Goal: Information Seeking & Learning: Understand process/instructions

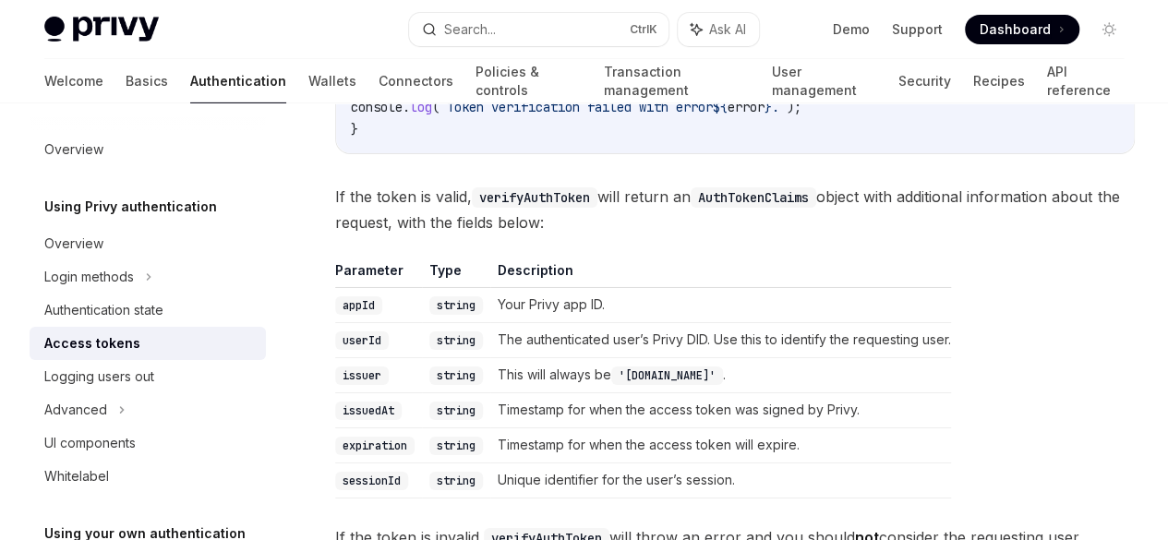
scroll to position [3100, 0]
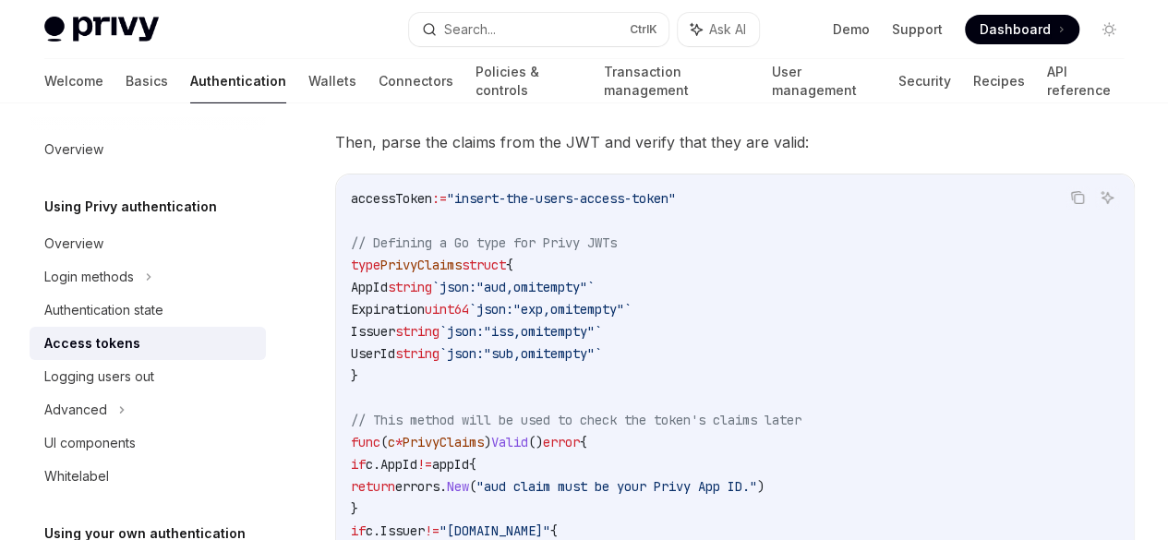
scroll to position [3154, 0]
type textarea "*"
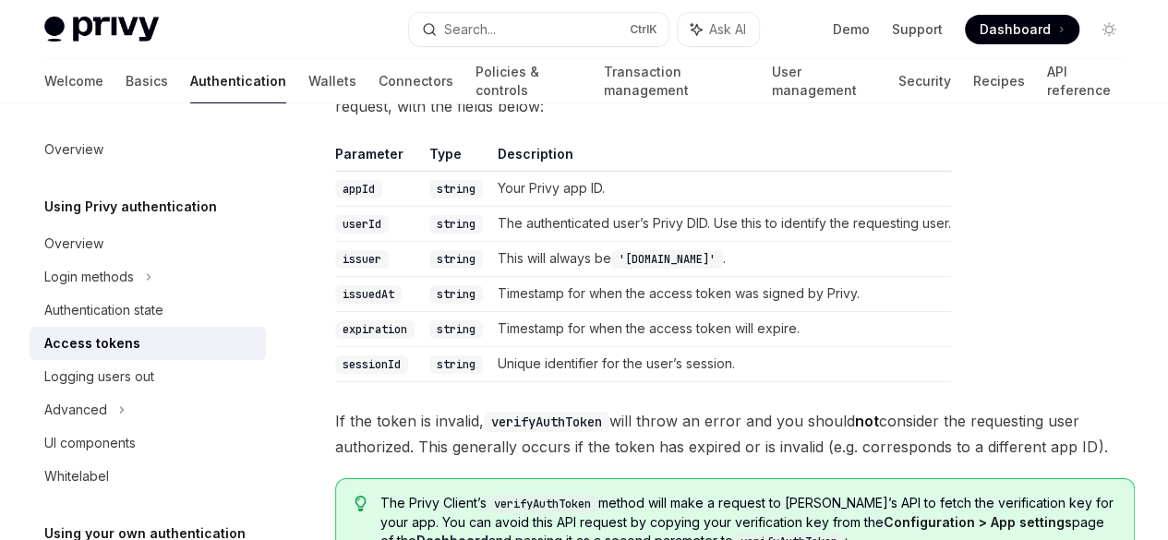
scroll to position [3216, 0]
drag, startPoint x: 348, startPoint y: 280, endPoint x: 480, endPoint y: 372, distance: 161.1
copy code "try { const verifiedClaims = await privy . verifyAuthToken ( authToken ); } cat…"
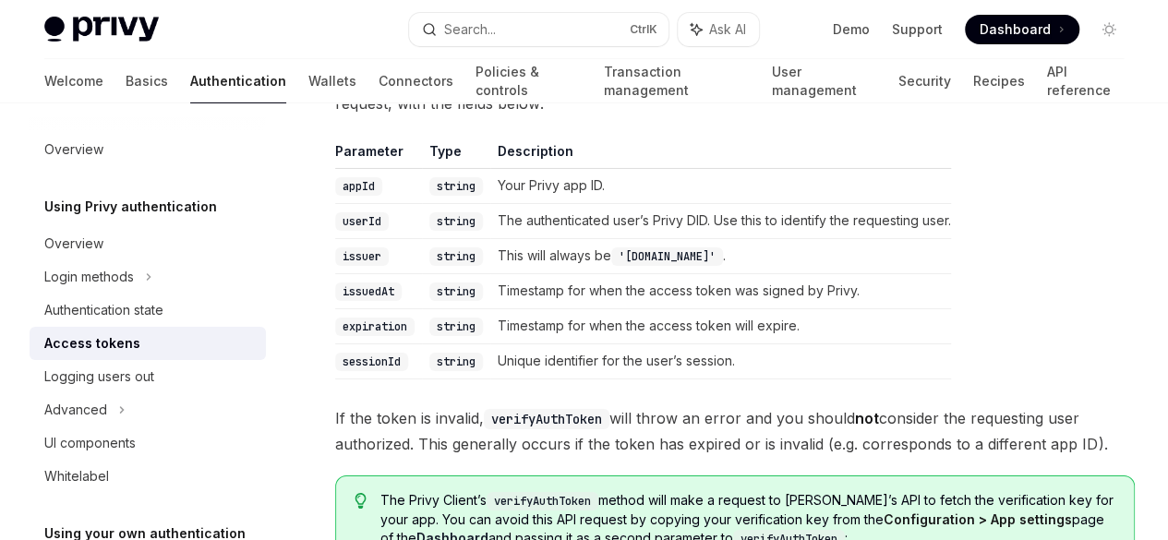
scroll to position [3219, 0]
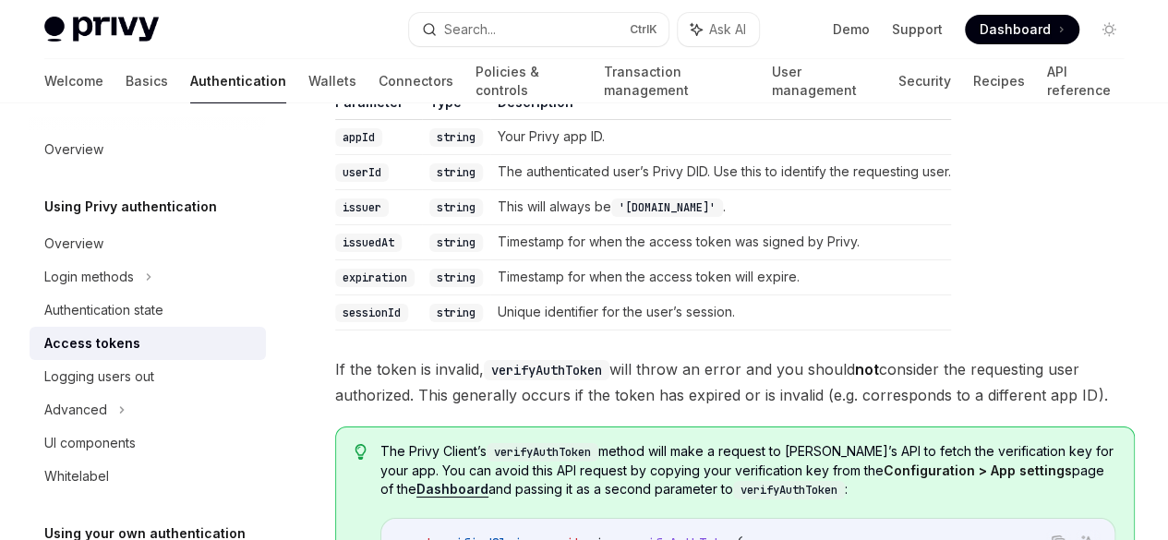
scroll to position [0, 82]
drag, startPoint x: 351, startPoint y: 225, endPoint x: 814, endPoint y: 324, distance: 473.8
copy code "try { const verifiedClaims = await privy . verifyAuthToken ( authToken ); } cat…"
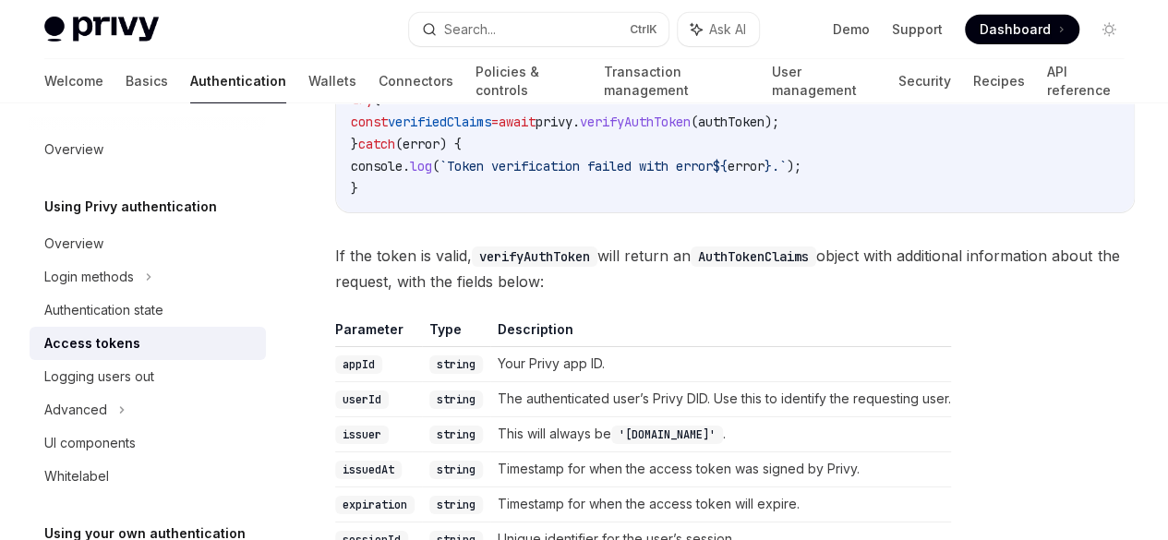
scroll to position [3041, 0]
